Goal: Use online tool/utility: Utilize a website feature to perform a specific function

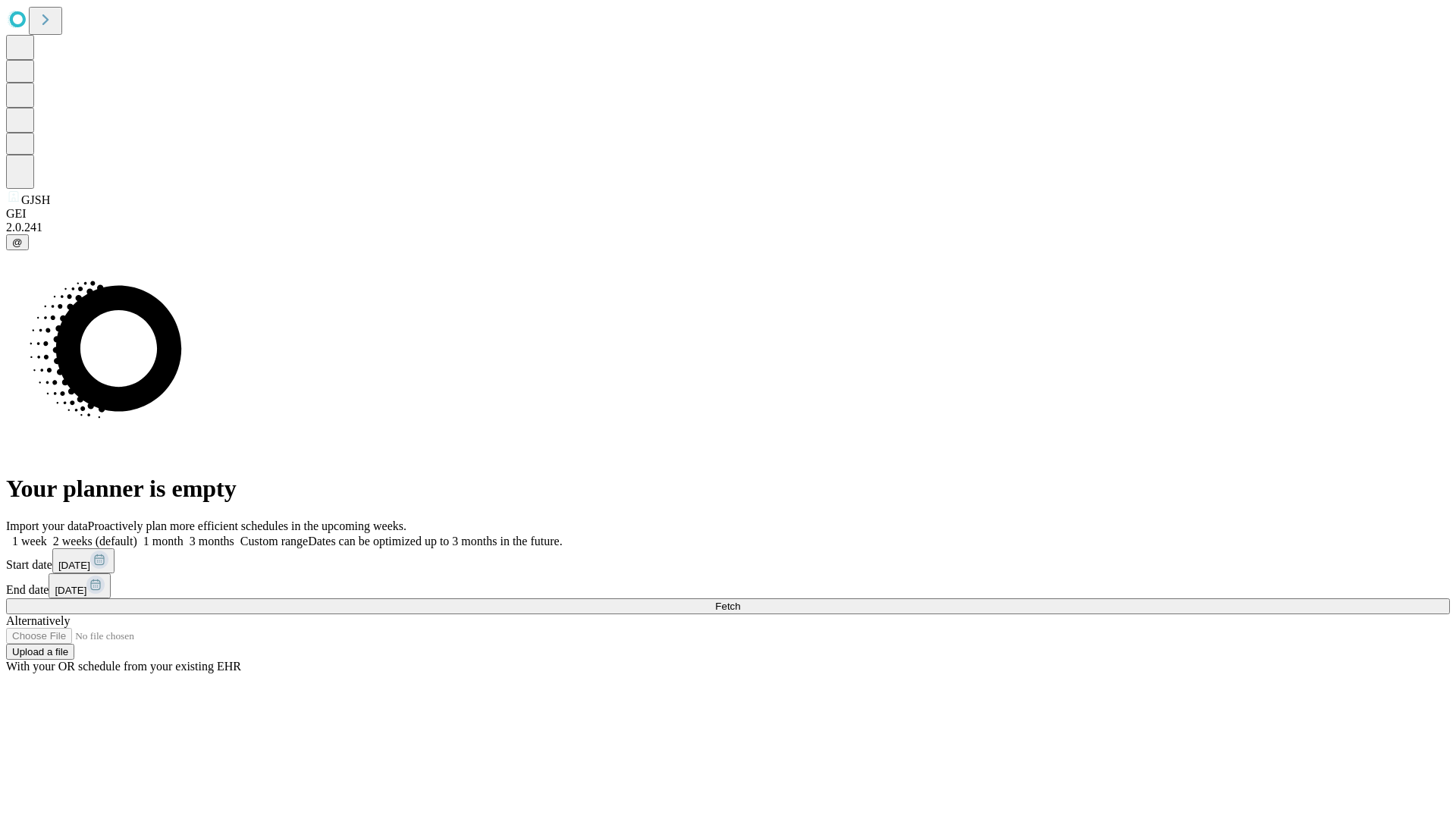
click at [740, 601] on span "Fetch" at bounding box center [728, 607] width 25 height 12
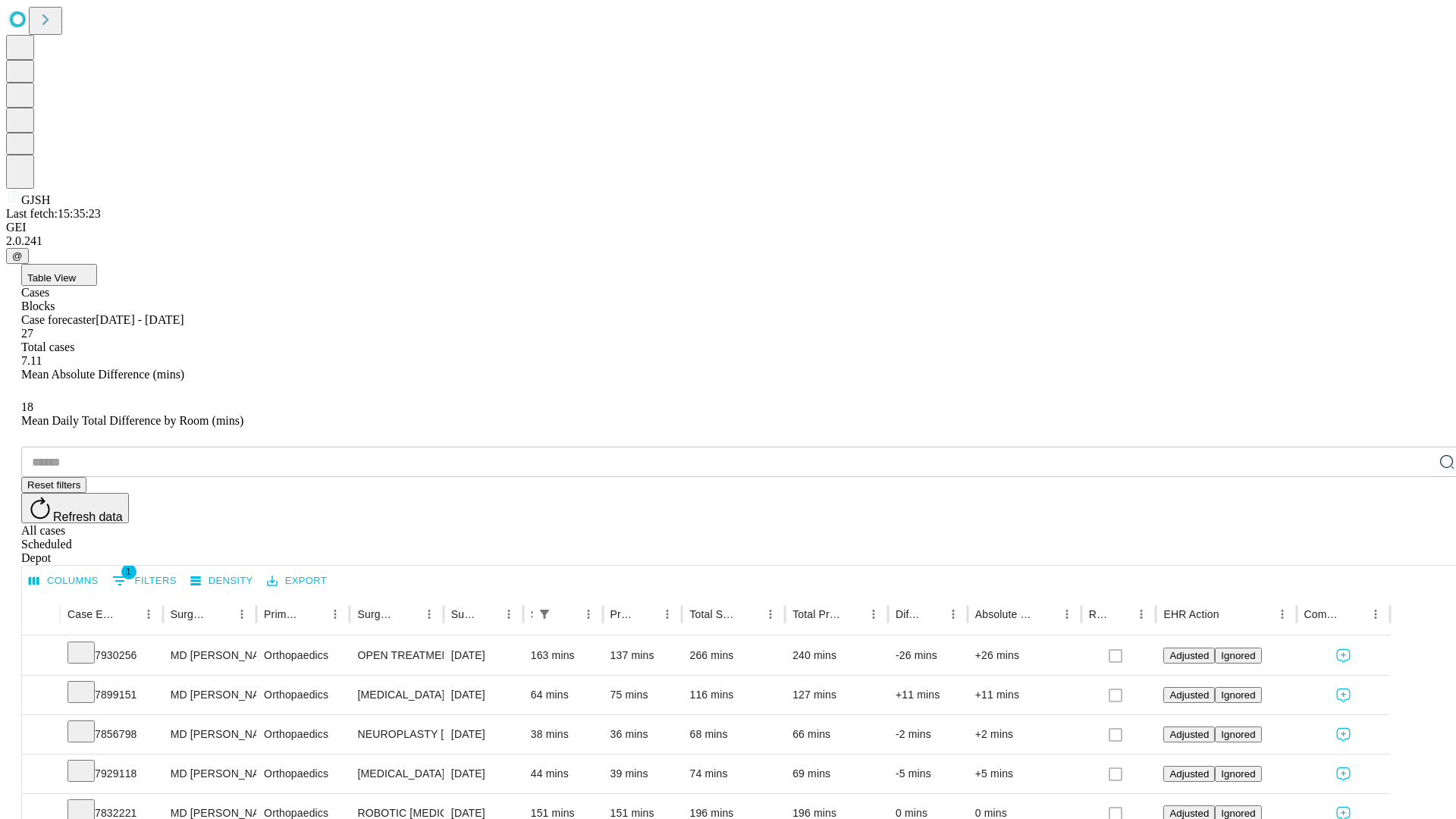
click at [76, 272] on span "Table View" at bounding box center [51, 278] width 49 height 12
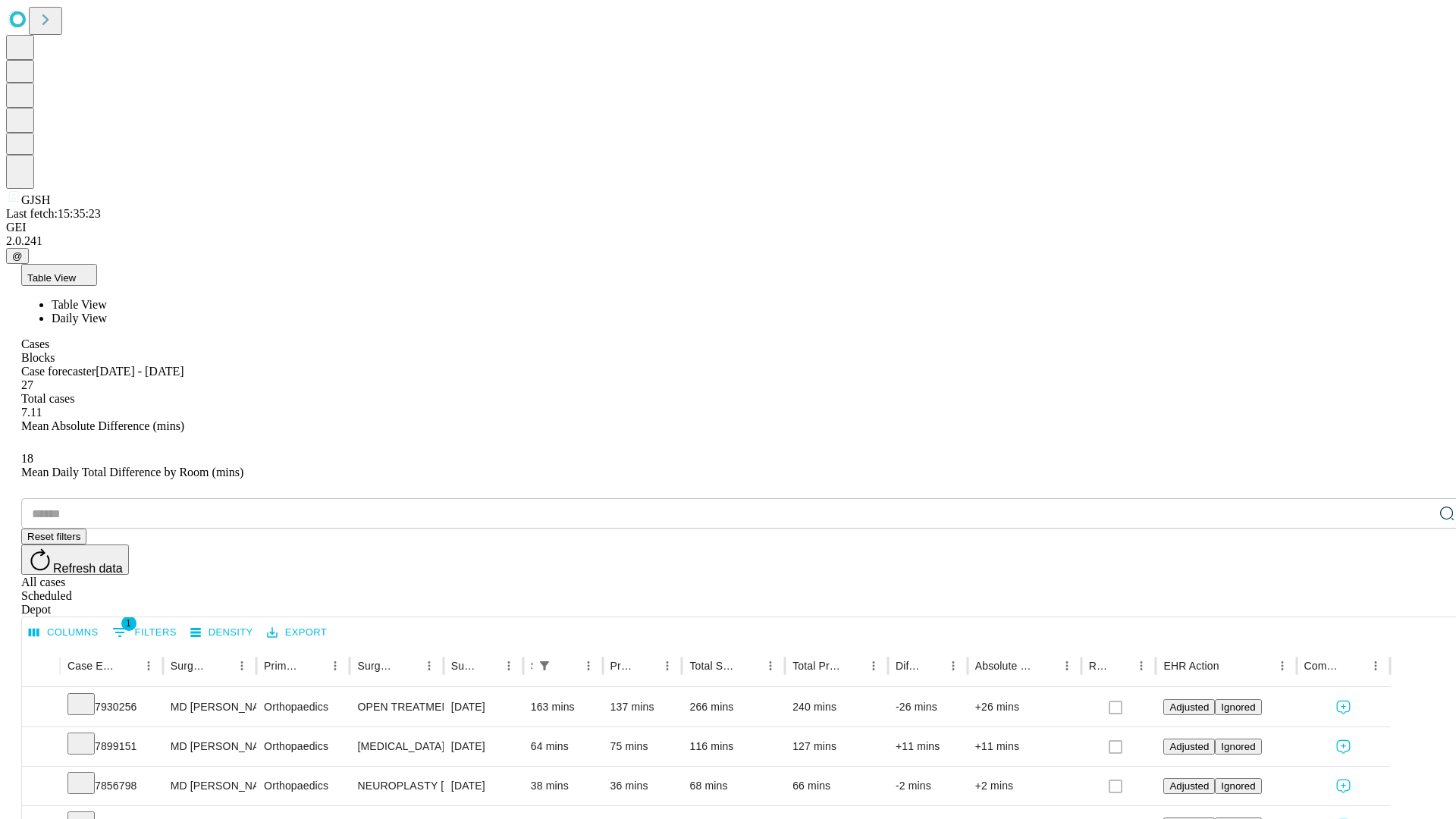
click at [107, 311] on span "Daily View" at bounding box center [79, 317] width 56 height 13
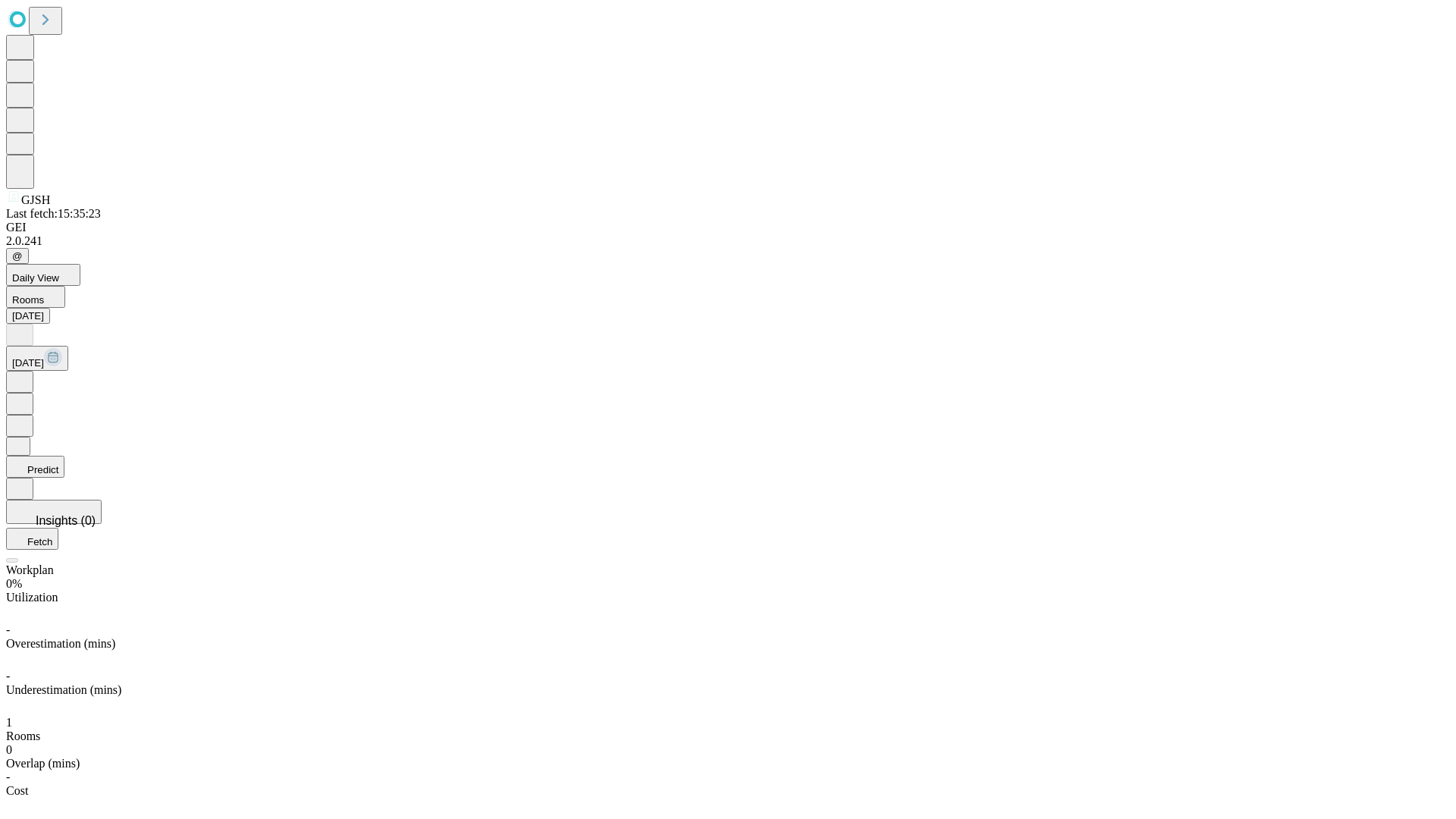
click at [65, 455] on button "Predict" at bounding box center [35, 466] width 58 height 22
